Goal: Find specific page/section: Find specific page/section

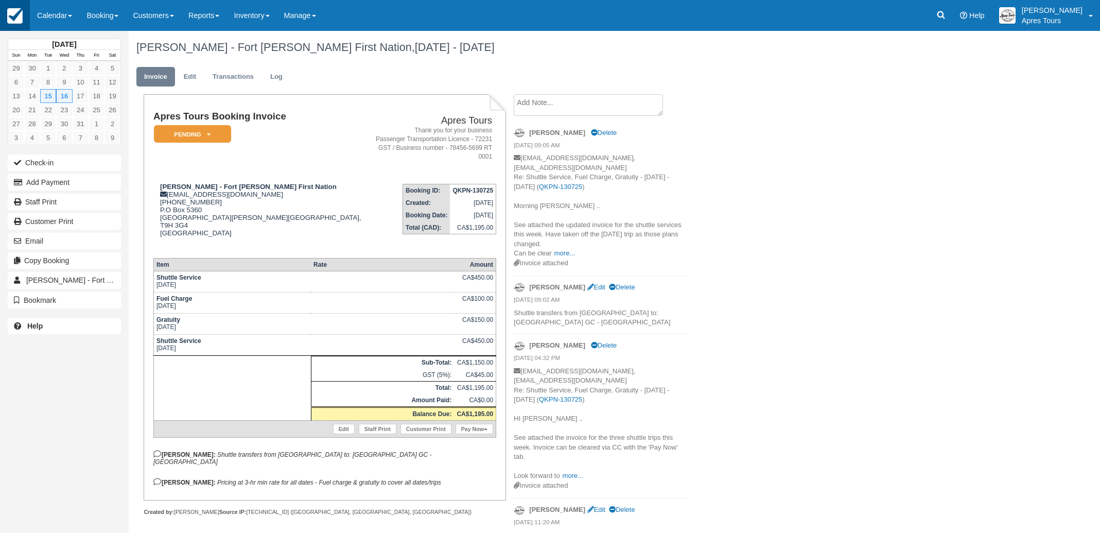
click at [19, 16] on img at bounding box center [14, 15] width 15 height 15
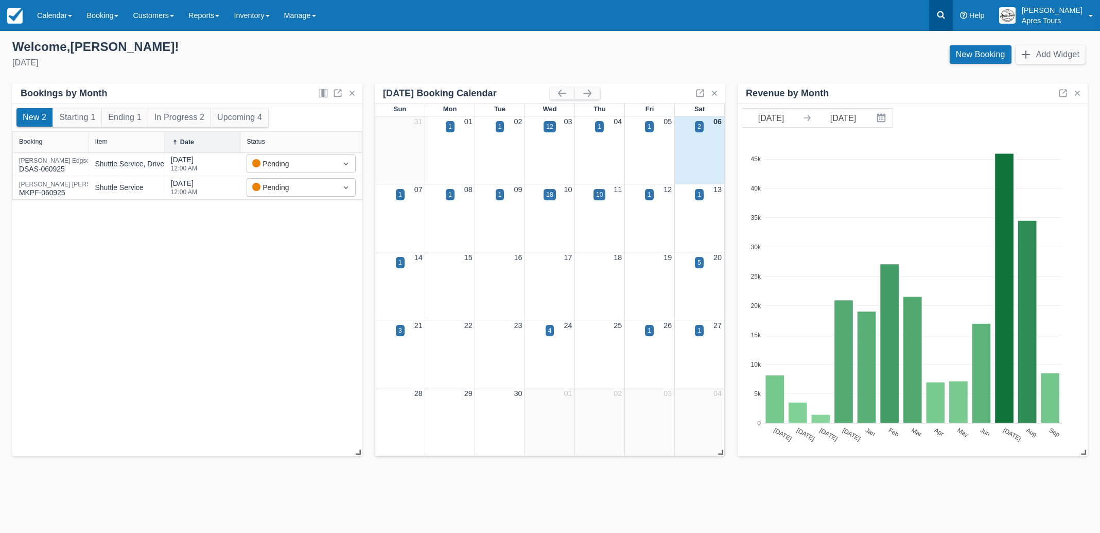
click at [946, 14] on icon at bounding box center [941, 15] width 10 height 10
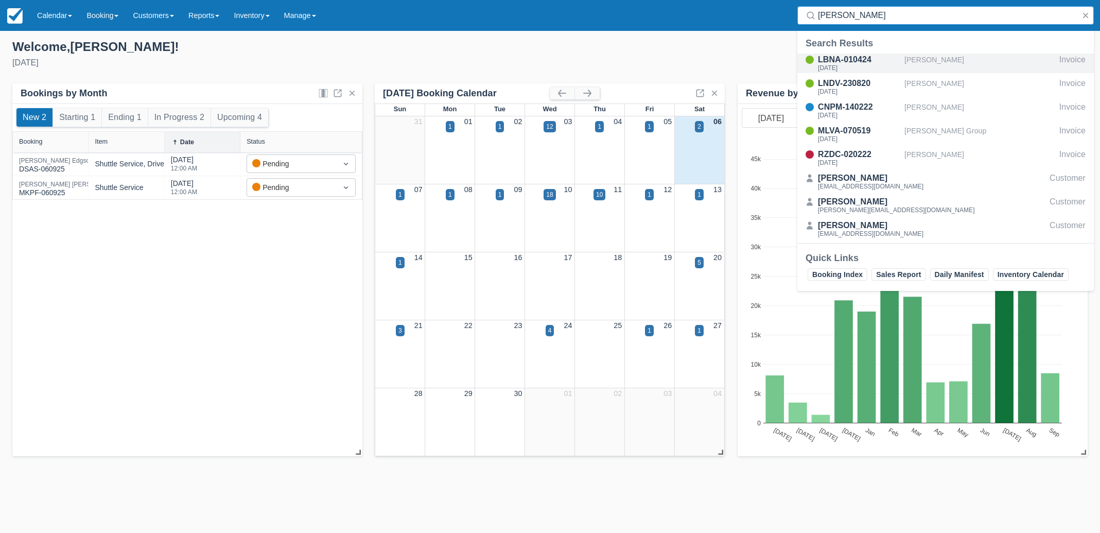
type input "vincent"
click at [941, 61] on div "[PERSON_NAME]" at bounding box center [979, 64] width 151 height 20
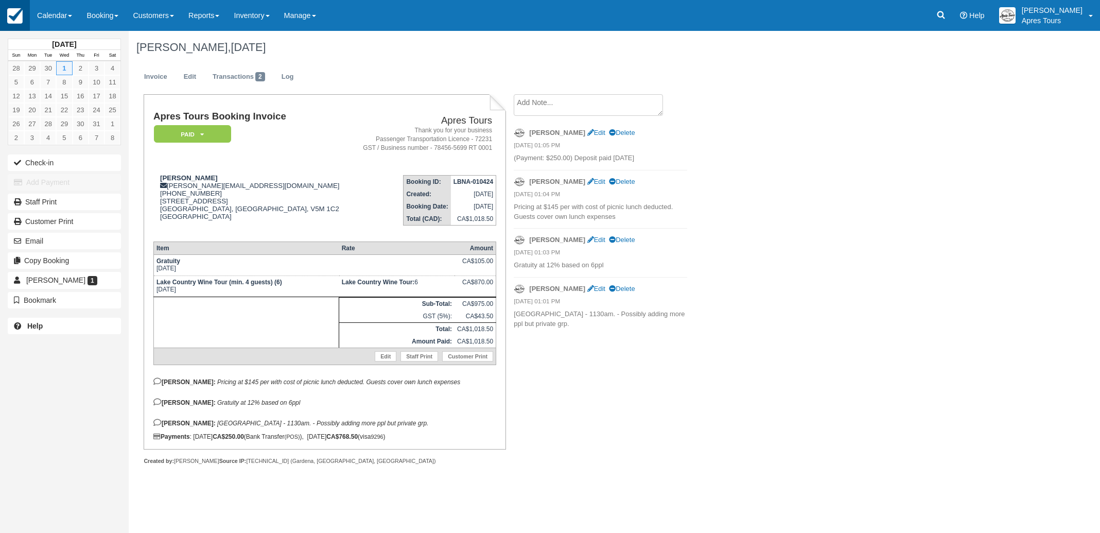
click at [18, 22] on img at bounding box center [14, 15] width 15 height 15
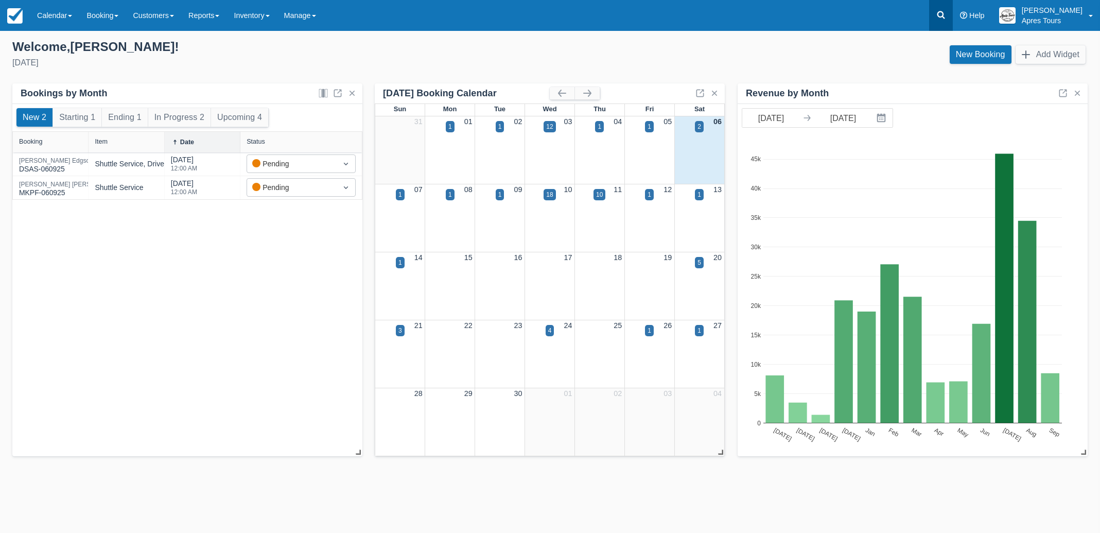
click at [953, 9] on link at bounding box center [941, 15] width 24 height 31
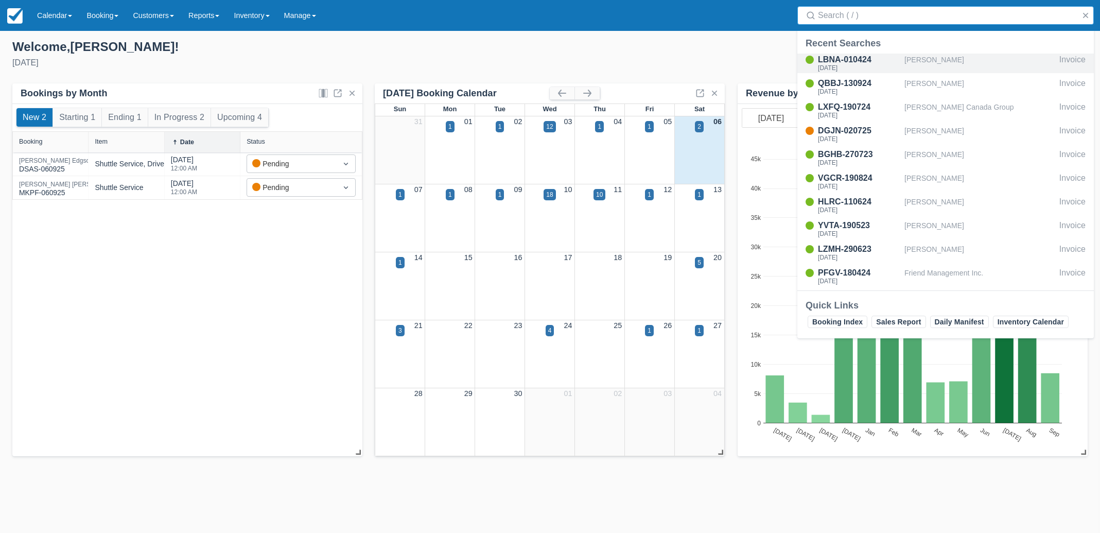
click at [953, 62] on div "[PERSON_NAME]" at bounding box center [979, 64] width 151 height 20
